Goal: Navigation & Orientation: Find specific page/section

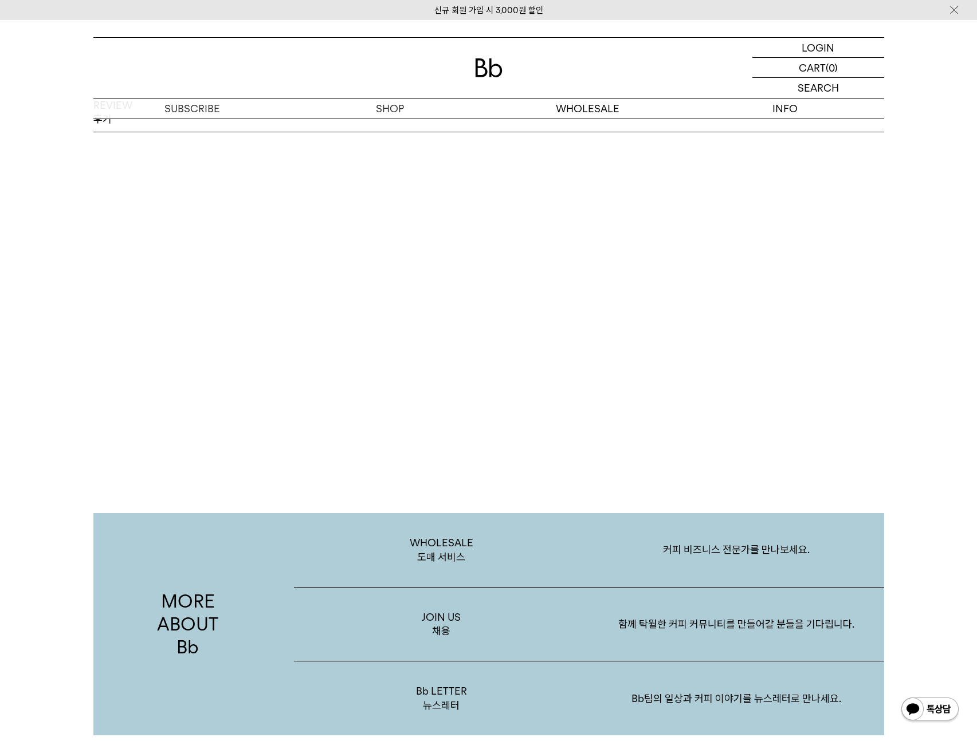
scroll to position [2220, 0]
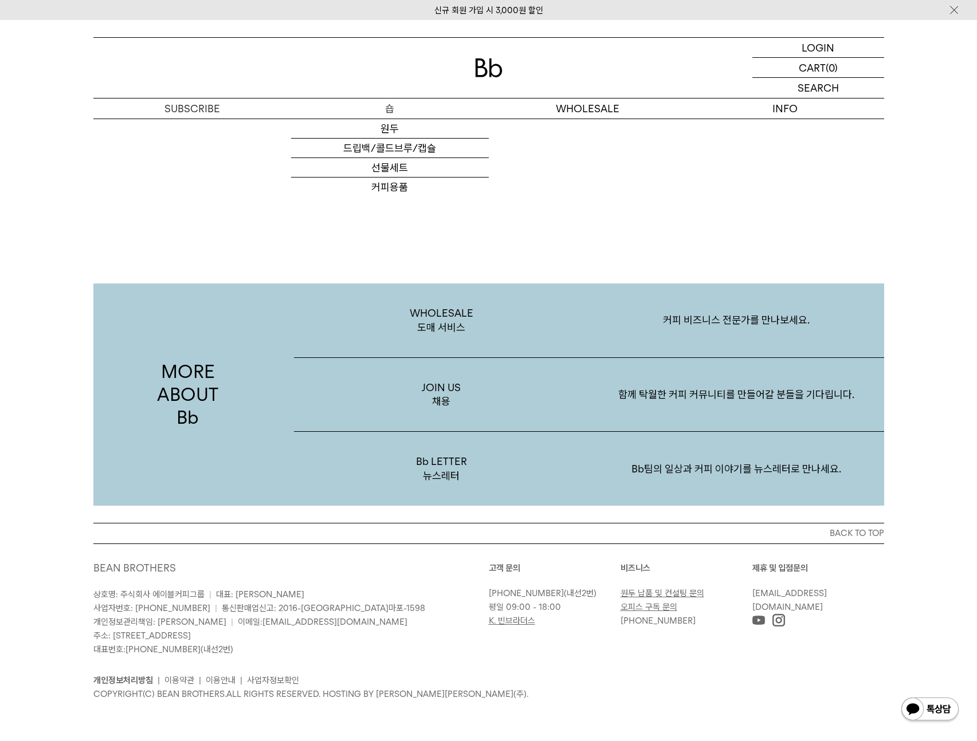
click at [393, 112] on p "숍" at bounding box center [390, 109] width 198 height 20
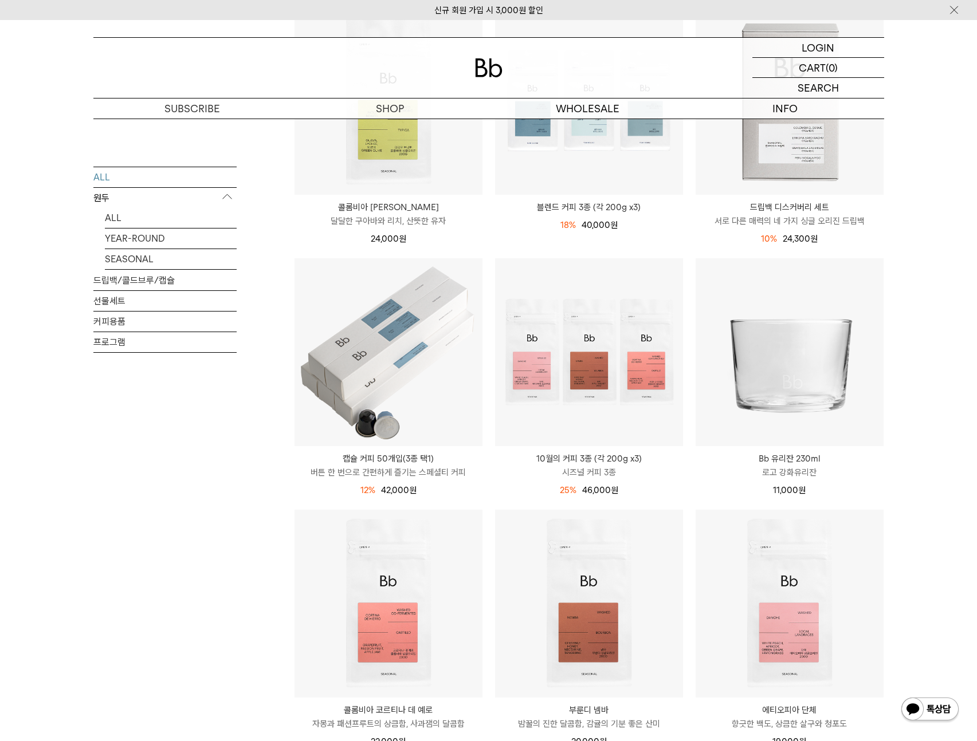
scroll to position [493, 0]
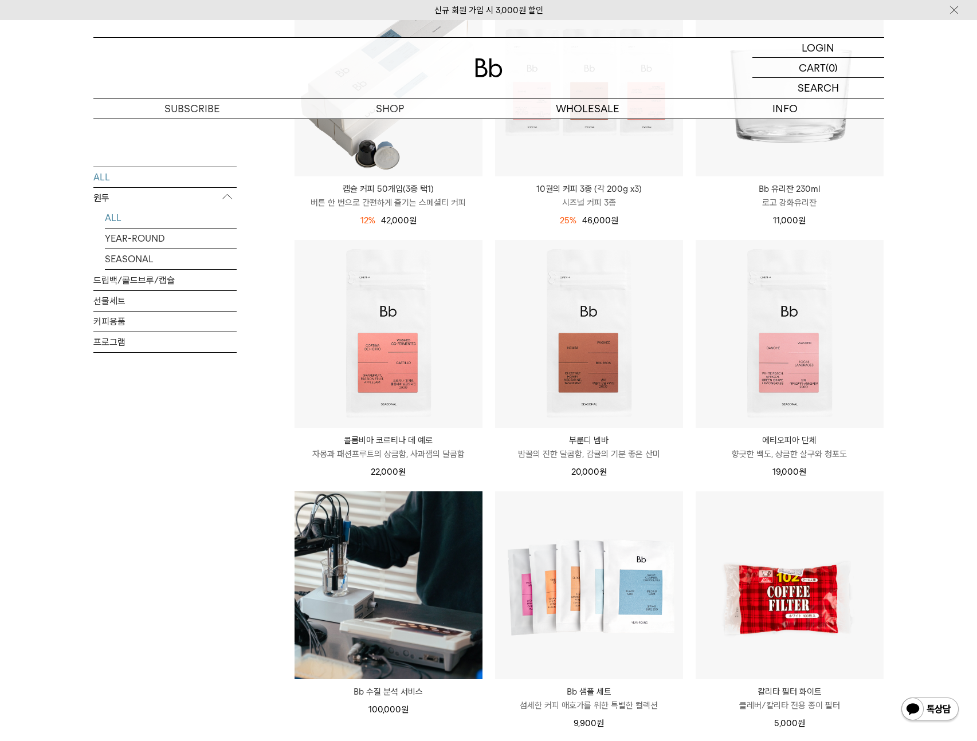
click at [119, 220] on link "ALL" at bounding box center [171, 217] width 132 height 20
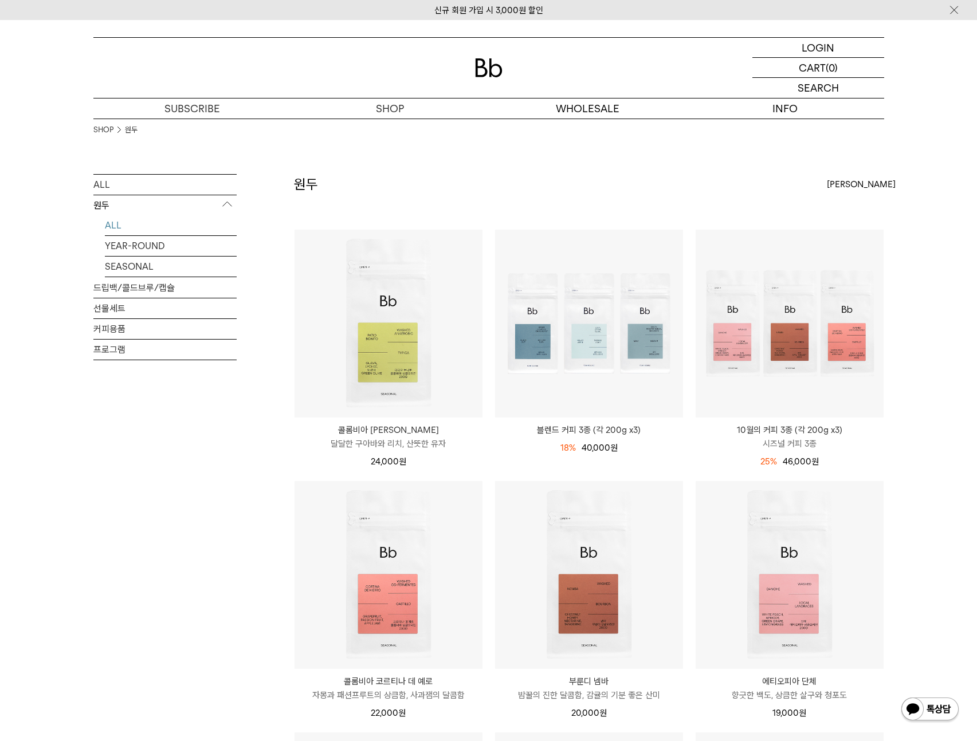
click at [842, 185] on span "[PERSON_NAME]" at bounding box center [861, 185] width 69 height 14
click at [715, 193] on div "원두 상품 12 개 [PERSON_NAME] [PERSON_NAME] 인기순 낮은가격순" at bounding box center [589, 201] width 590 height 55
click at [387, 191] on div "원두 상품 12 개 [PERSON_NAME] [PERSON_NAME] 인기순 낮은가격순" at bounding box center [589, 201] width 590 height 55
click at [876, 183] on div "[PERSON_NAME]" at bounding box center [855, 184] width 57 height 21
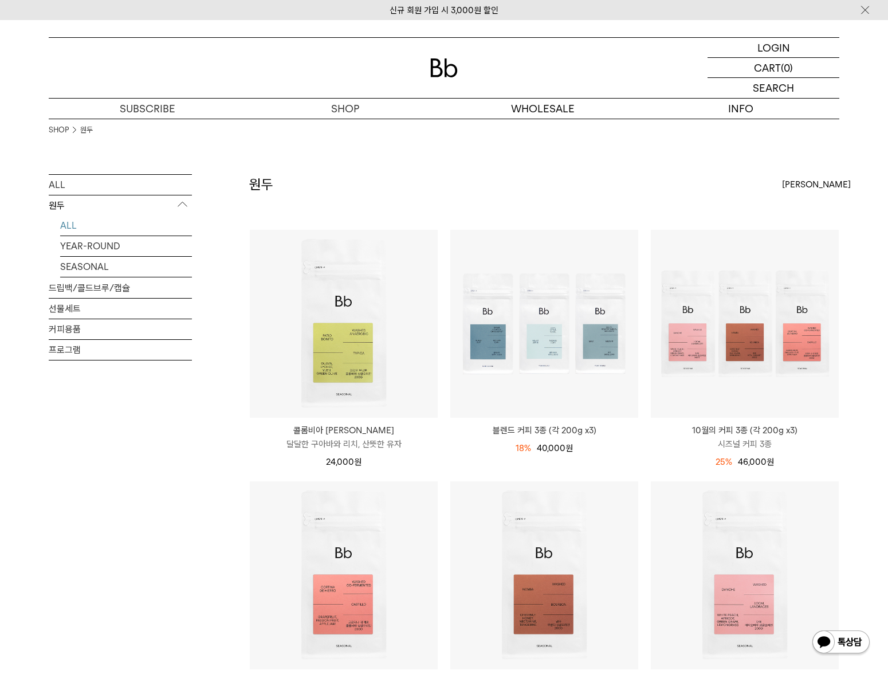
click at [846, 641] on img at bounding box center [841, 643] width 60 height 28
click at [553, 119] on div "도매 서비스 컨설팅 오피스 커피구독" at bounding box center [543, 146] width 198 height 54
click at [554, 109] on p "도매" at bounding box center [543, 109] width 198 height 20
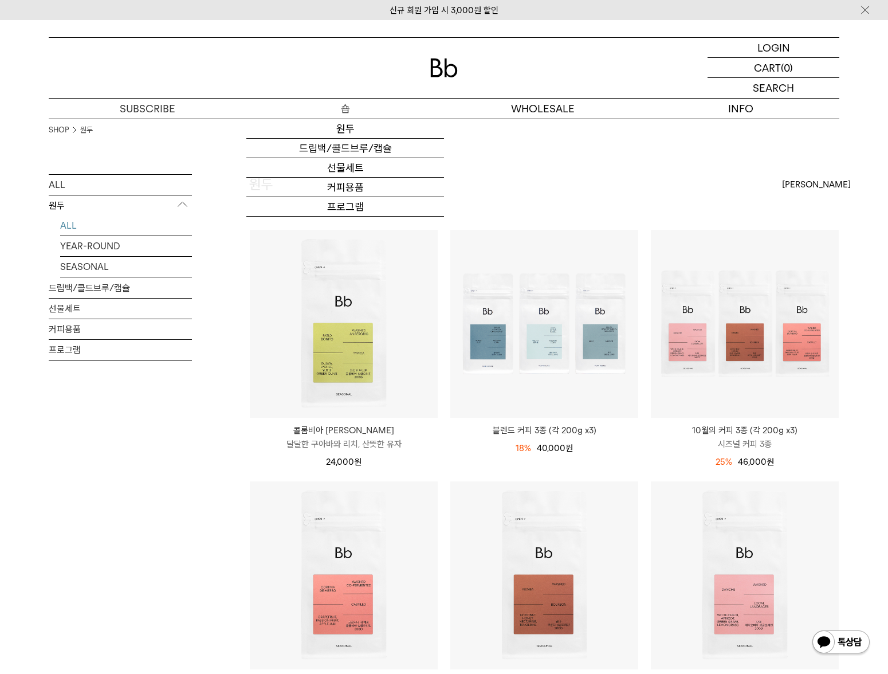
click at [339, 113] on p "숍" at bounding box center [345, 109] width 198 height 20
